Goal: Task Accomplishment & Management: Use online tool/utility

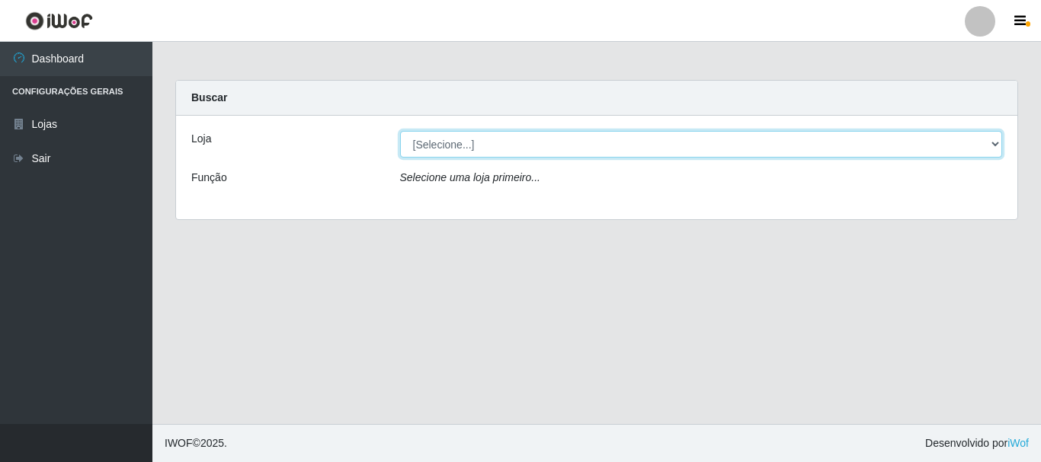
click at [993, 146] on select "[Selecione...] Nordestão - Alecrim" at bounding box center [701, 144] width 603 height 27
select select "453"
click at [400, 131] on select "[Selecione...] Nordestão - Alecrim" at bounding box center [701, 144] width 603 height 27
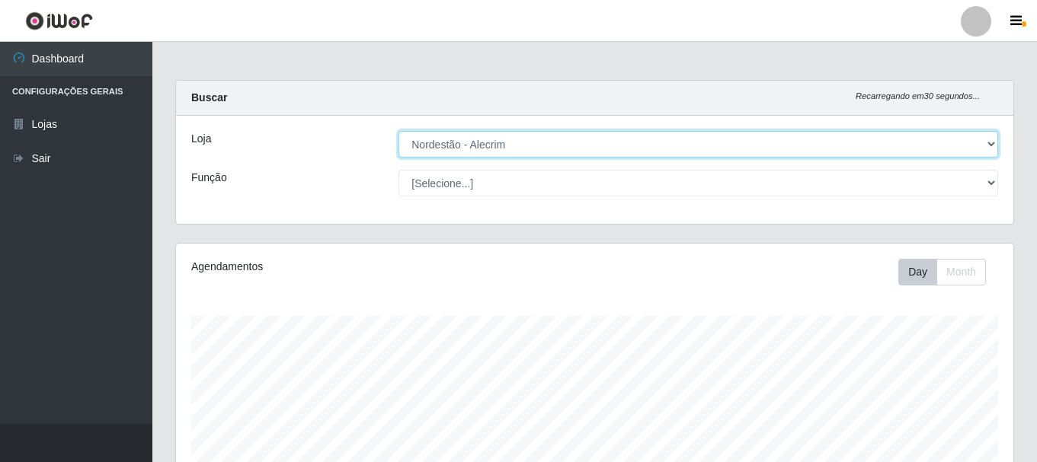
scroll to position [316, 837]
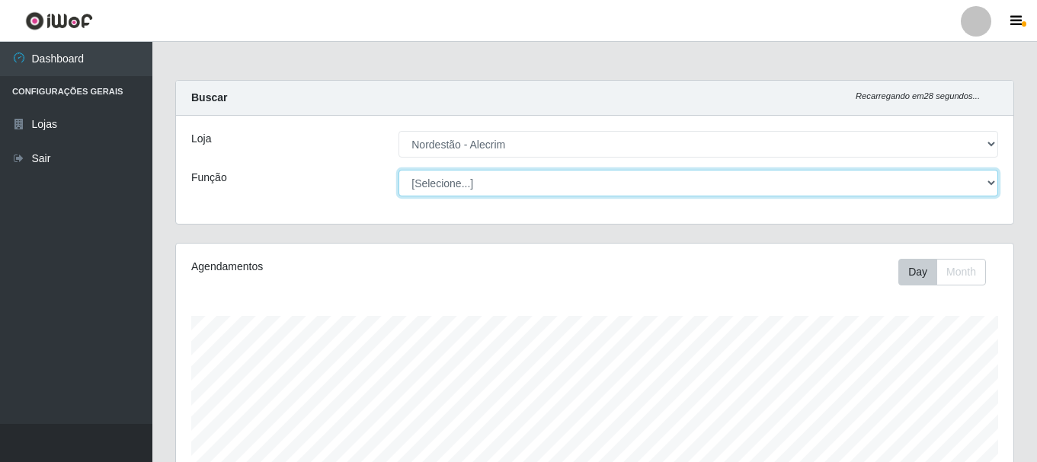
click at [988, 184] on select "[Selecione...] Embalador Embalador + Embalador ++" at bounding box center [698, 183] width 600 height 27
select select "1"
click at [398, 170] on select "[Selecione...] Embalador Embalador + Embalador ++" at bounding box center [698, 183] width 600 height 27
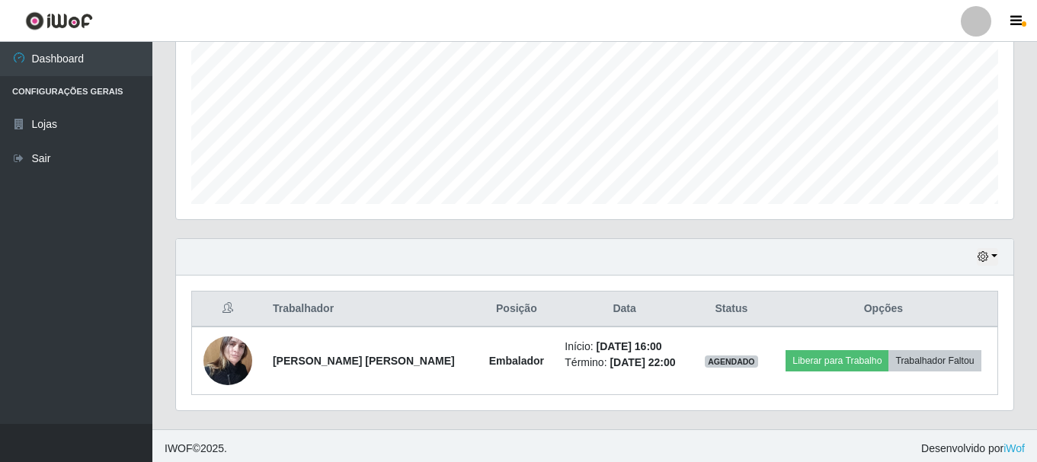
scroll to position [346, 0]
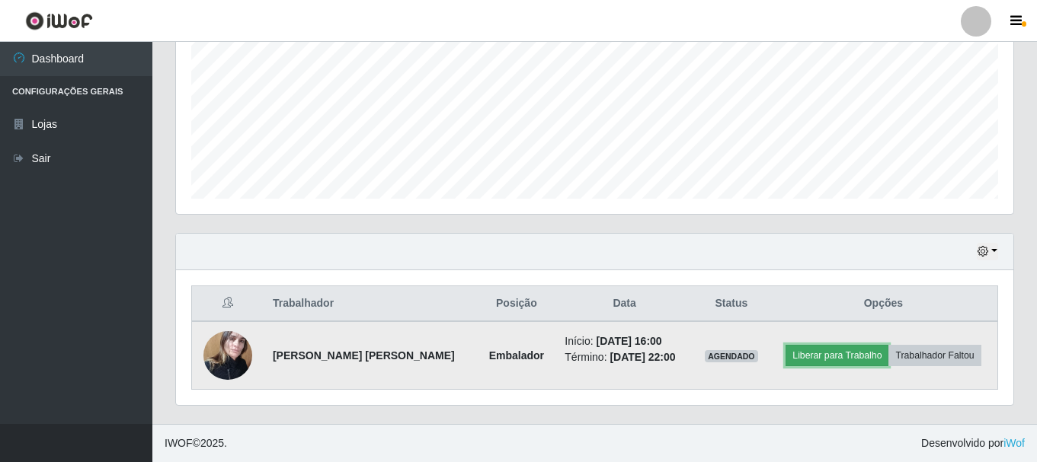
click at [850, 355] on button "Liberar para Trabalho" at bounding box center [837, 355] width 103 height 21
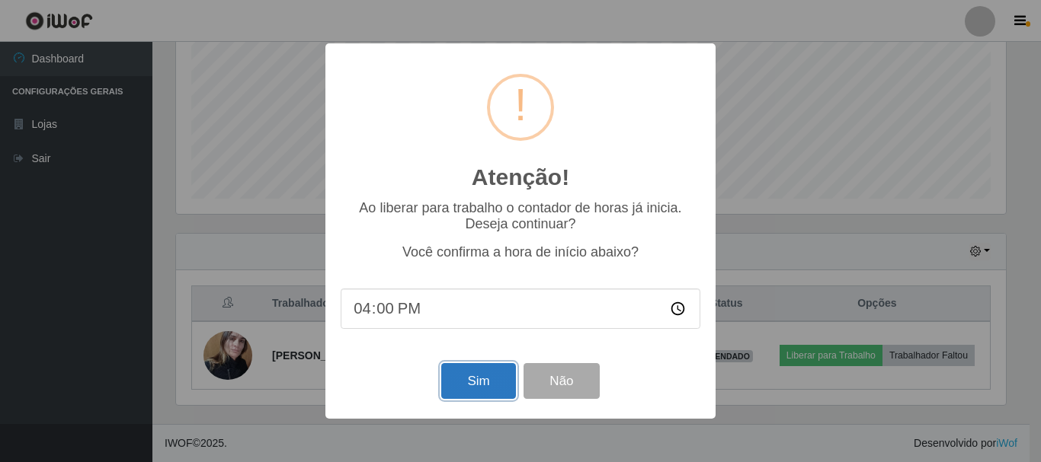
click at [482, 381] on button "Sim" at bounding box center [478, 381] width 74 height 36
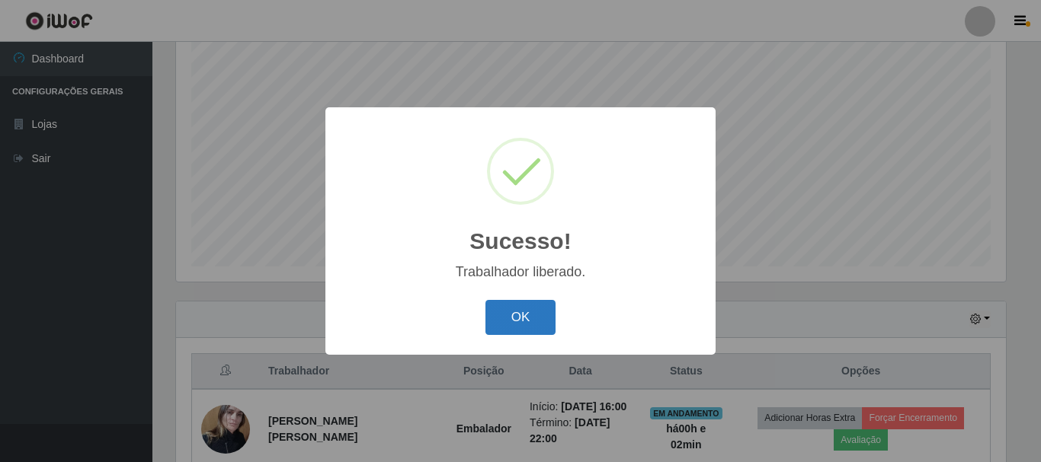
click at [495, 320] on button "OK" at bounding box center [520, 318] width 71 height 36
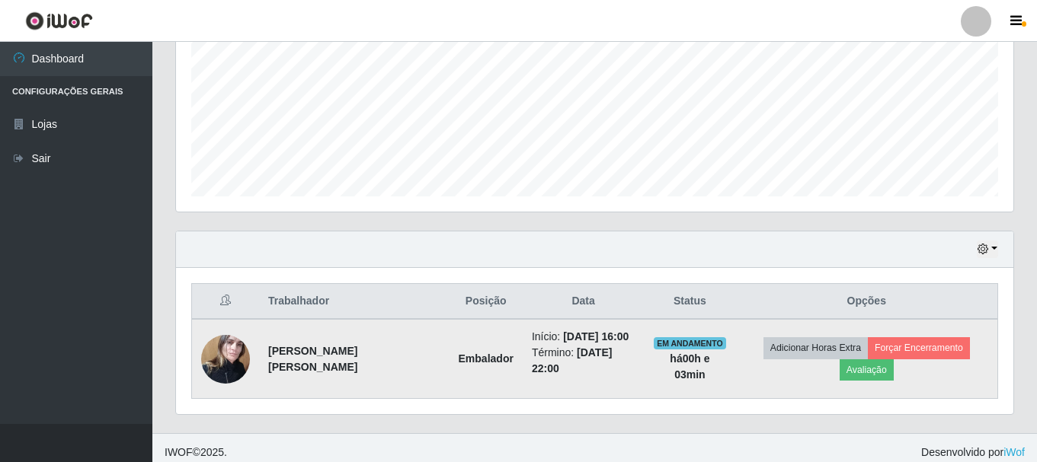
scroll to position [357, 0]
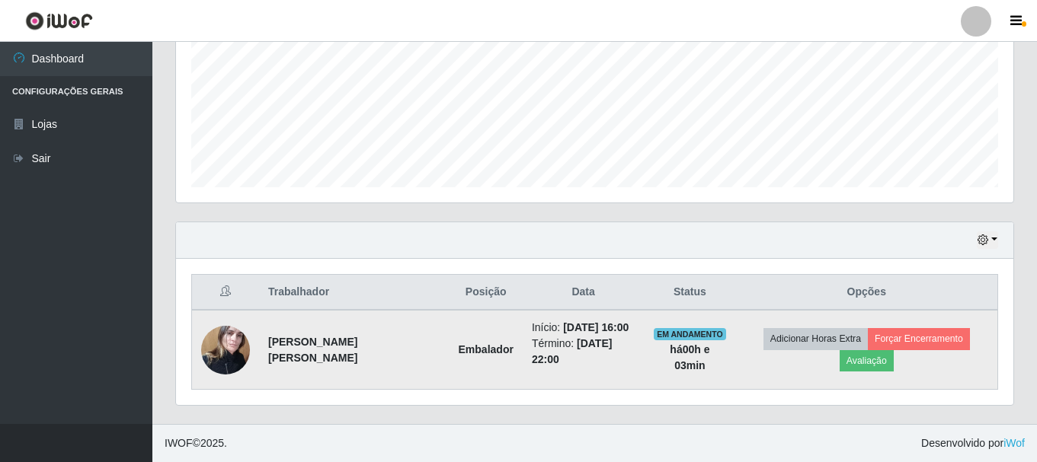
click at [226, 353] on img at bounding box center [225, 350] width 49 height 65
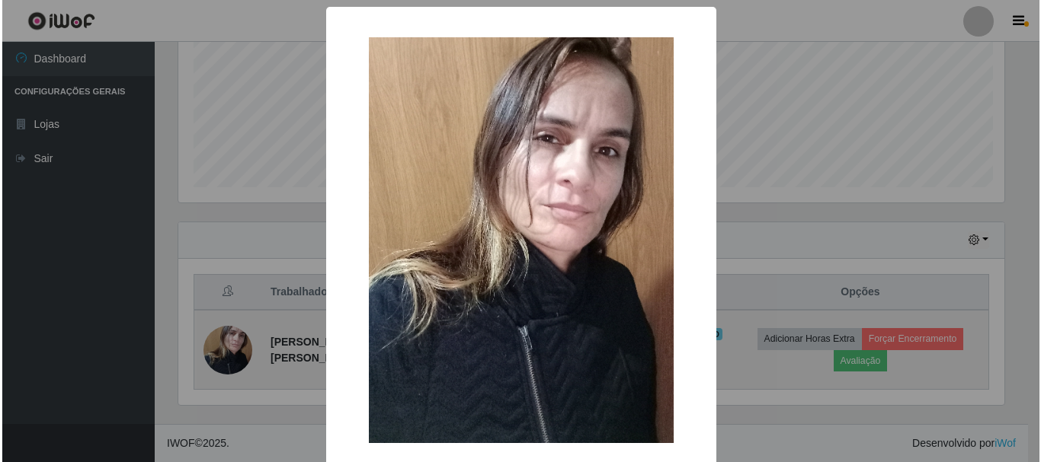
scroll to position [316, 830]
